Goal: Task Accomplishment & Management: Use online tool/utility

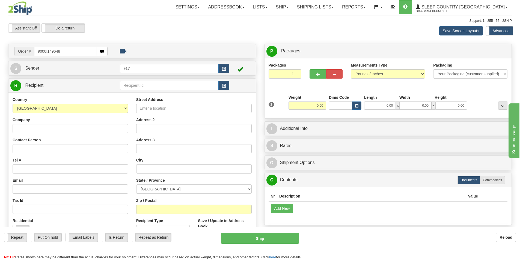
type input "9000I149648"
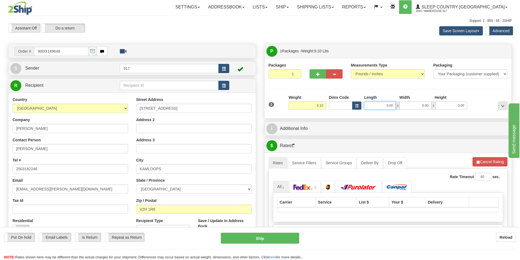
click at [372, 105] on input "0.00" at bounding box center [380, 106] width 32 height 8
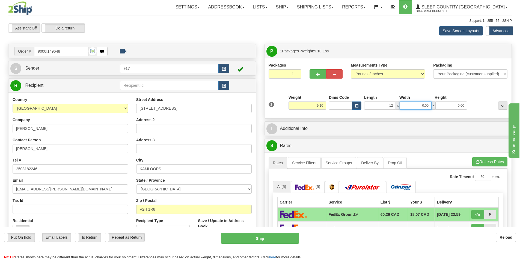
type input "12.00"
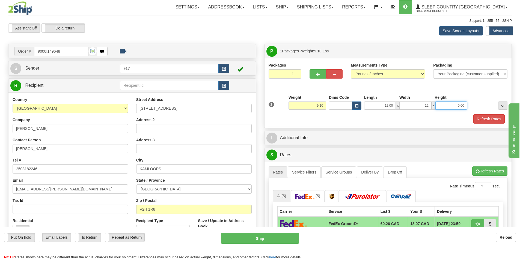
type input "12.00"
type input "22.00"
click at [486, 118] on button "Refresh Rates" at bounding box center [489, 118] width 31 height 9
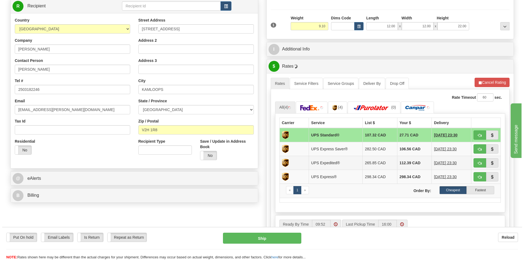
scroll to position [82, 0]
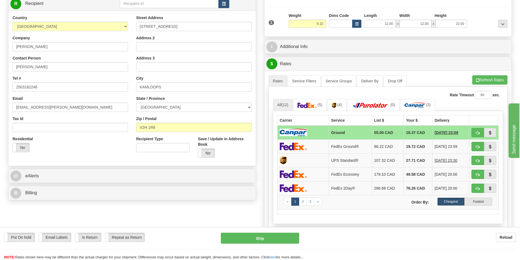
click at [325, 134] on td at bounding box center [303, 133] width 52 height 14
click at [278, 239] on button "Ship" at bounding box center [260, 238] width 78 height 11
type input "1"
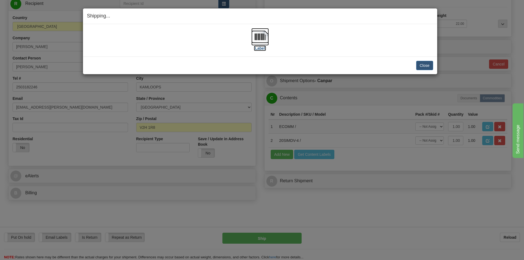
click at [253, 35] on img at bounding box center [260, 36] width 17 height 17
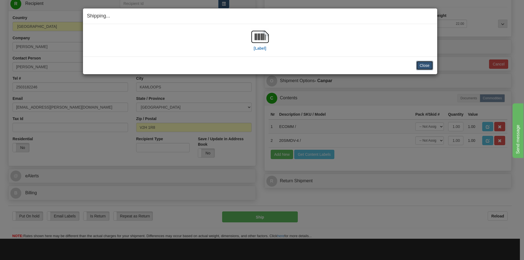
click at [429, 64] on button "Close" at bounding box center [424, 65] width 17 height 9
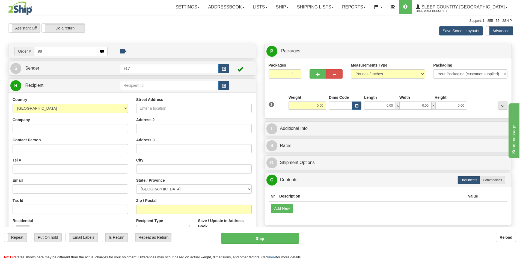
type input "9"
type input "9000I147310"
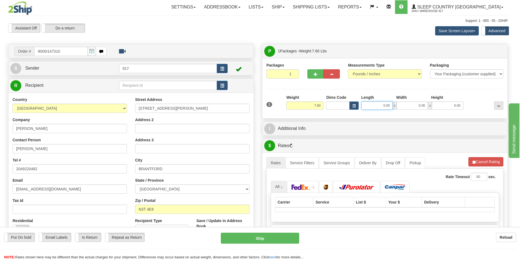
click at [382, 107] on input "0.00" at bounding box center [377, 106] width 31 height 8
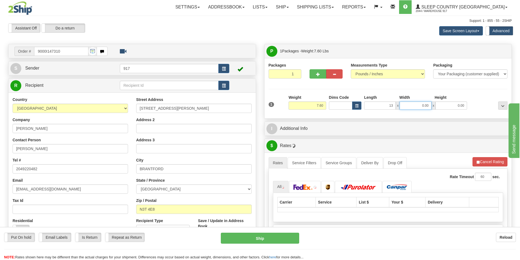
type input "13.00"
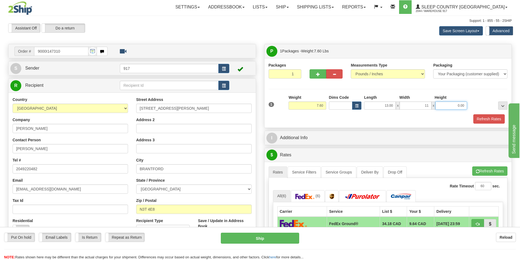
type input "11.00"
type input "5.00"
click at [490, 122] on button "Refresh Rates" at bounding box center [489, 118] width 31 height 9
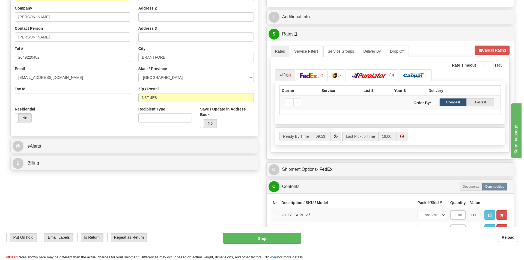
scroll to position [137, 0]
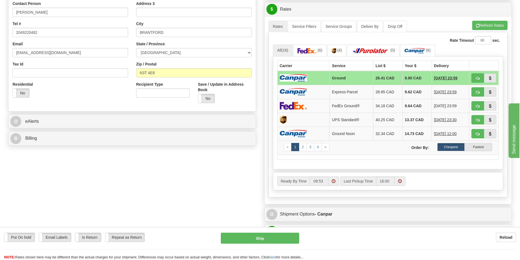
click at [303, 77] on img at bounding box center [293, 77] width 27 height 7
click at [261, 237] on button "Ship" at bounding box center [260, 238] width 78 height 11
type input "1"
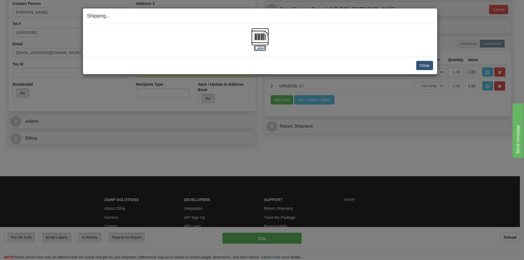
click at [258, 37] on img at bounding box center [260, 36] width 17 height 17
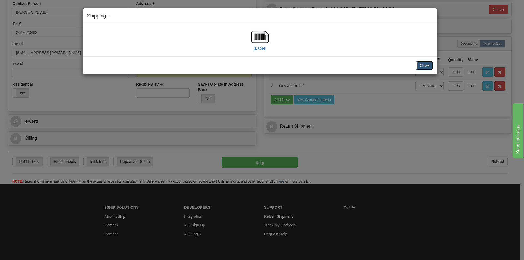
click at [430, 65] on button "Close" at bounding box center [424, 65] width 17 height 9
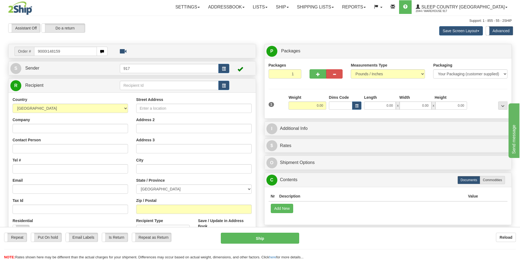
type input "9000I148159"
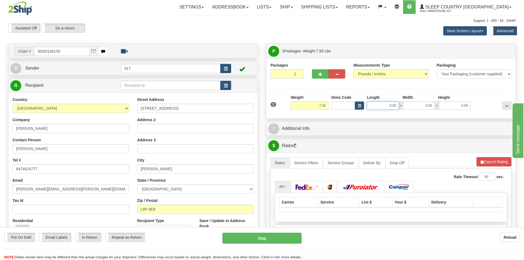
click at [379, 108] on input "0.00" at bounding box center [383, 106] width 32 height 8
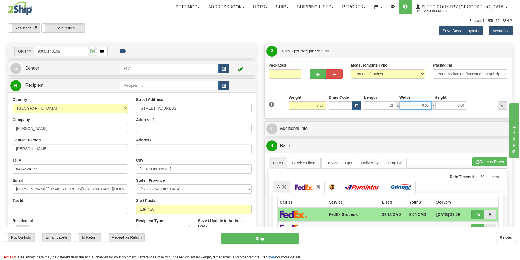
type input "13.00"
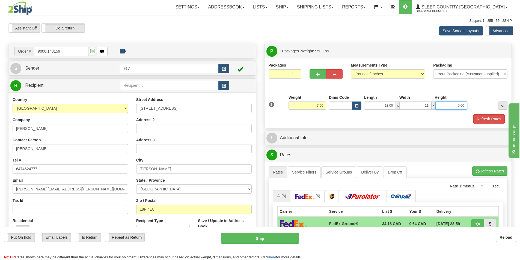
type input "11.00"
type input "5.00"
drag, startPoint x: 480, startPoint y: 116, endPoint x: 475, endPoint y: 119, distance: 5.9
click at [480, 116] on button "Refresh Rates" at bounding box center [489, 118] width 31 height 9
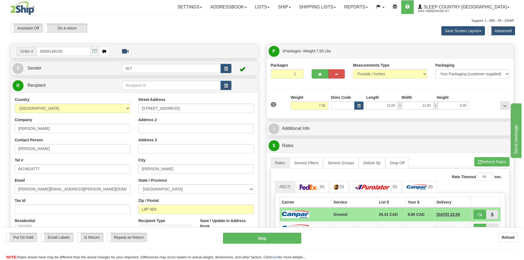
scroll to position [55, 0]
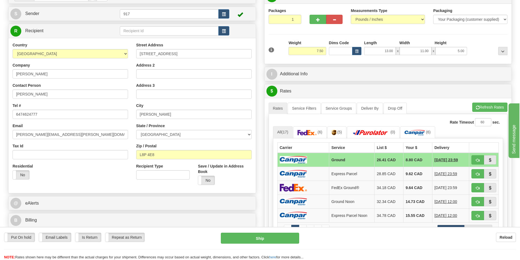
click at [305, 161] on img at bounding box center [293, 159] width 27 height 7
click at [240, 238] on button "Ship" at bounding box center [260, 238] width 78 height 11
type input "1"
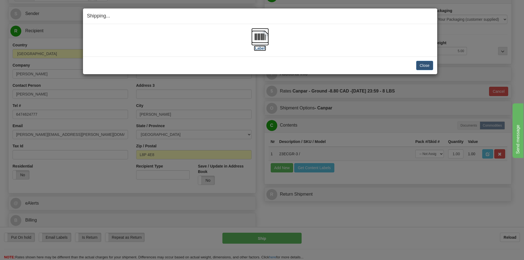
click at [261, 39] on img at bounding box center [260, 36] width 17 height 17
click at [421, 66] on button "Close" at bounding box center [424, 65] width 17 height 9
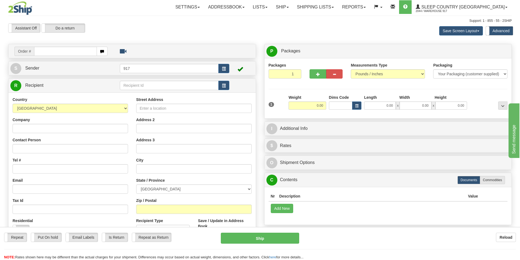
click at [47, 55] on input "text" at bounding box center [65, 51] width 63 height 9
type input "9007I136630"
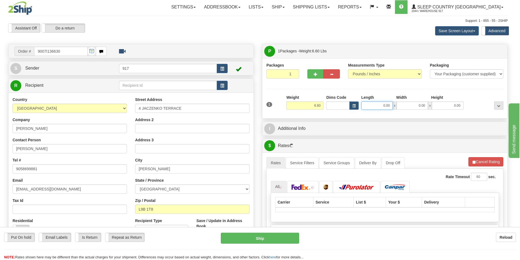
click at [382, 106] on input "0.00" at bounding box center [377, 106] width 31 height 8
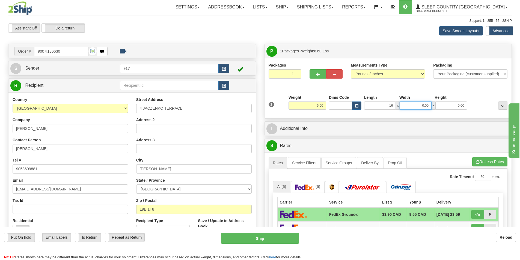
type input "16.00"
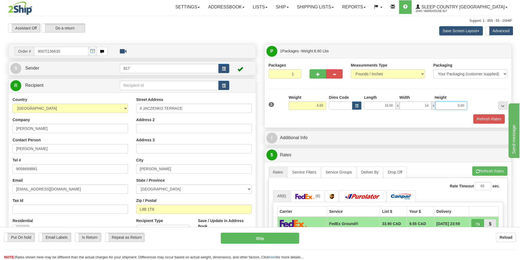
type input "14.00"
type input "3.00"
click at [488, 119] on button "Refresh Rates" at bounding box center [489, 118] width 31 height 9
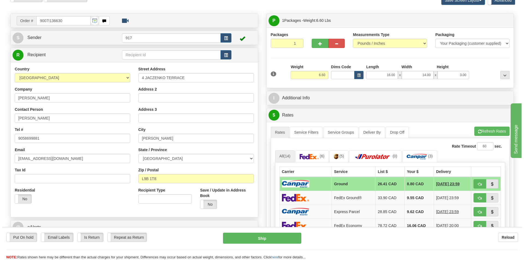
scroll to position [109, 0]
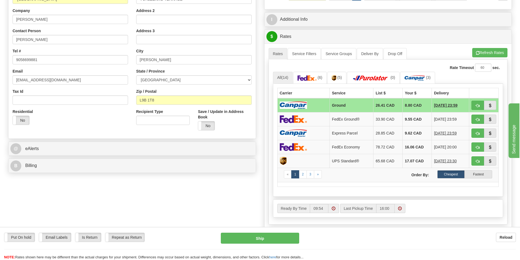
click at [300, 104] on img at bounding box center [293, 105] width 27 height 7
click at [243, 236] on button "Ship" at bounding box center [260, 238] width 78 height 11
type input "1"
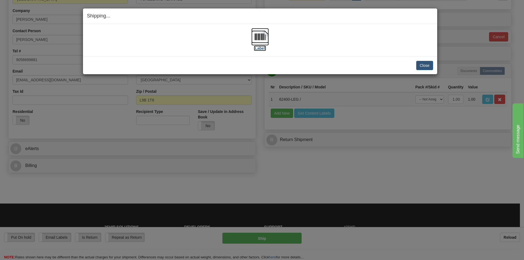
click at [258, 38] on img at bounding box center [260, 36] width 17 height 17
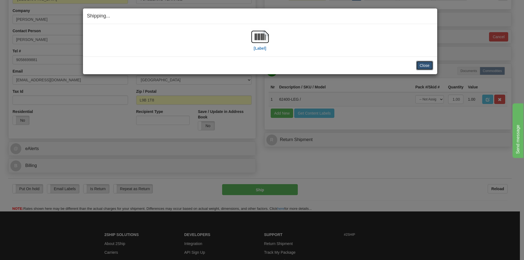
drag, startPoint x: 430, startPoint y: 63, endPoint x: 413, endPoint y: 59, distance: 17.8
click at [430, 63] on button "Close" at bounding box center [424, 65] width 17 height 9
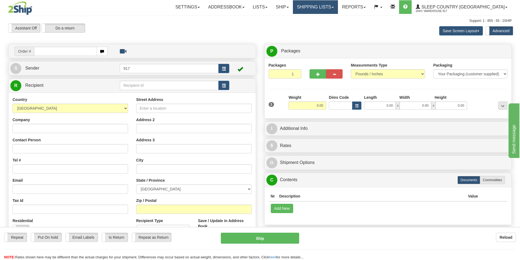
click at [334, 11] on link "Shipping lists" at bounding box center [315, 7] width 45 height 14
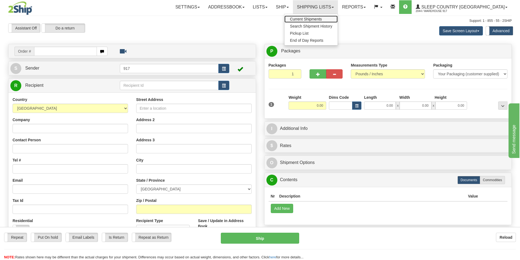
click at [322, 21] on span "Current Shipments" at bounding box center [306, 19] width 32 height 4
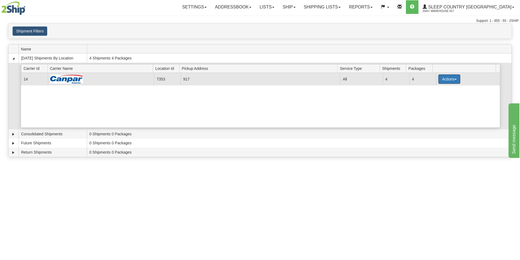
drag, startPoint x: 443, startPoint y: 78, endPoint x: 445, endPoint y: 85, distance: 6.8
click at [443, 78] on button "Actions" at bounding box center [450, 79] width 22 height 9
click at [440, 96] on link "Close" at bounding box center [438, 96] width 44 height 7
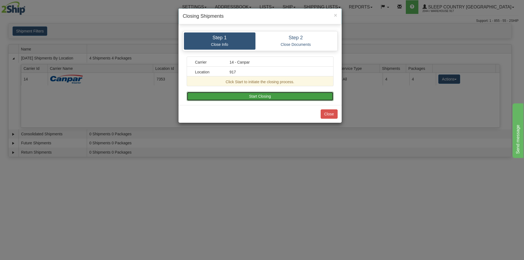
click at [266, 99] on button "Start Closing" at bounding box center [260, 96] width 147 height 9
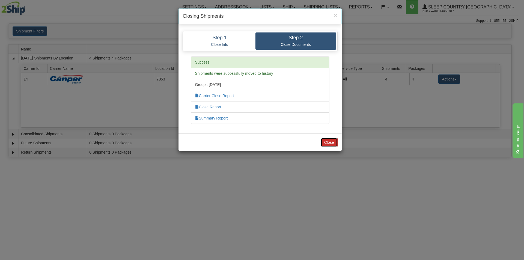
click at [333, 139] on button "Close" at bounding box center [329, 142] width 17 height 9
